Goal: Information Seeking & Learning: Learn about a topic

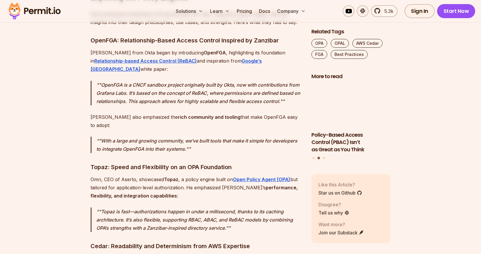
scroll to position [934, 0]
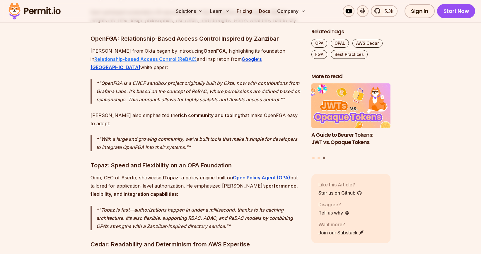
click at [125, 56] on strong "Relationship-based Access Control (ReBAC)" at bounding box center [145, 59] width 103 height 6
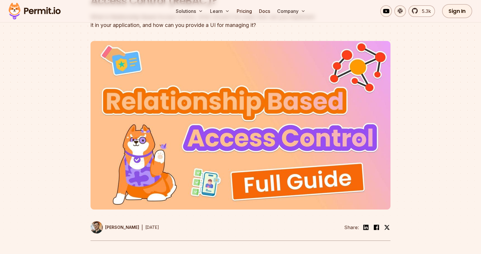
scroll to position [91, 0]
click at [198, 146] on img at bounding box center [241, 125] width 300 height 169
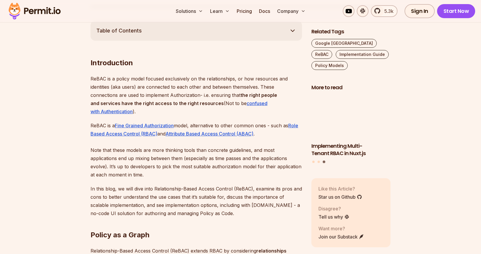
scroll to position [327, 0]
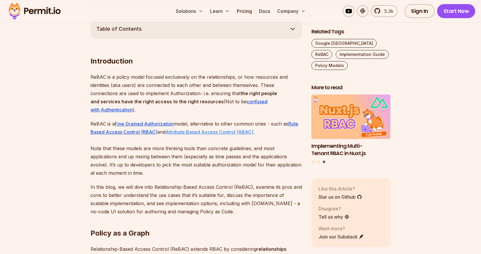
click at [200, 132] on u "Attribute Based Access Control (ABAC)" at bounding box center [210, 132] width 88 height 6
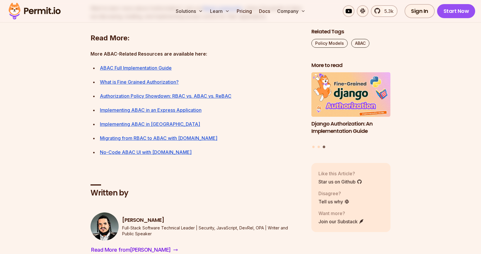
scroll to position [2613, 0]
